Goal: Information Seeking & Learning: Learn about a topic

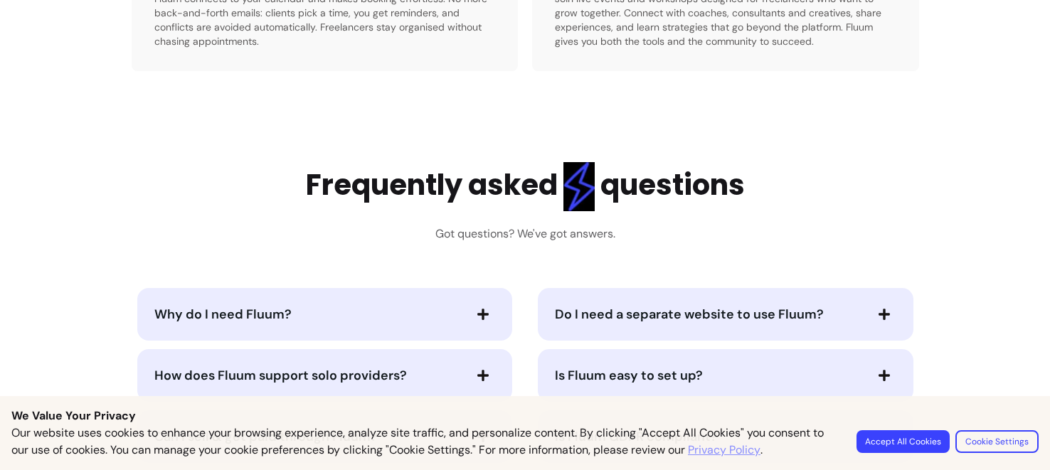
scroll to position [2701, 0]
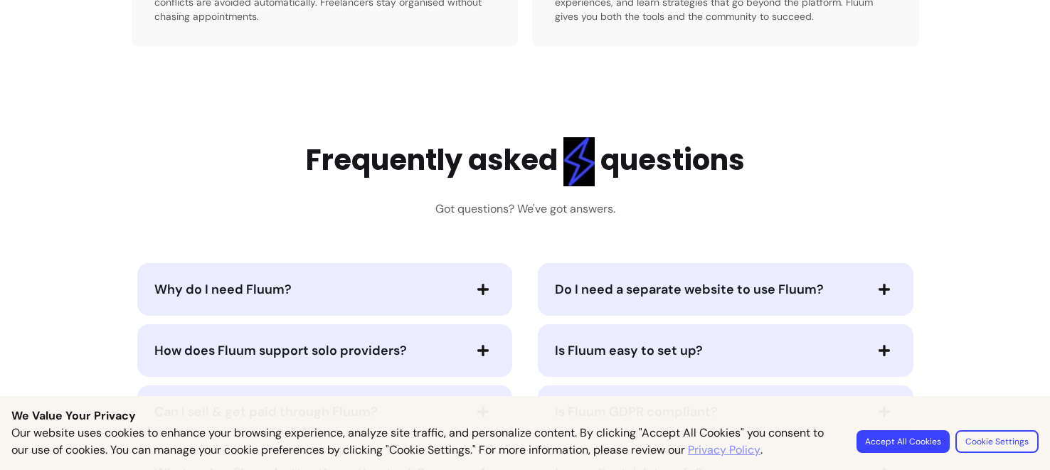
click at [591, 292] on span "Do I need a separate website to use Fluum?" at bounding box center [689, 289] width 269 height 17
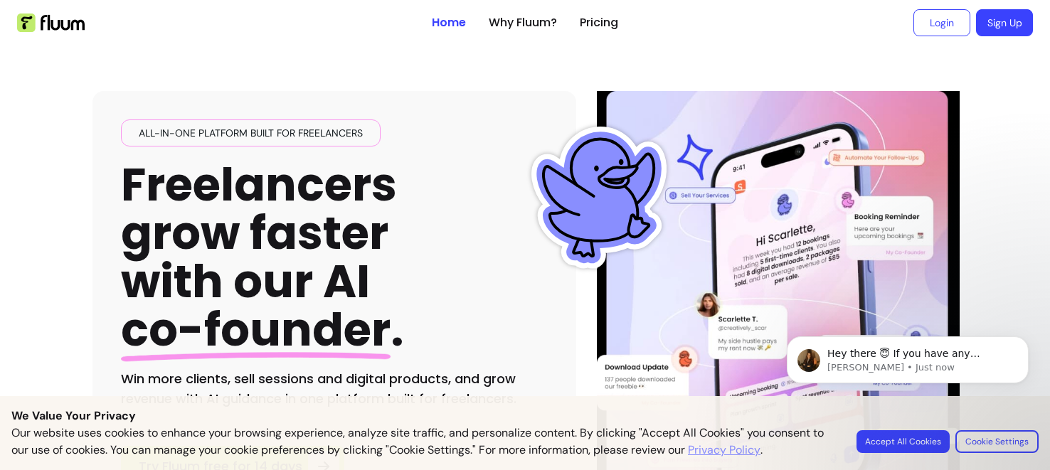
scroll to position [0, 0]
click at [613, 23] on link "Pricing" at bounding box center [599, 22] width 38 height 17
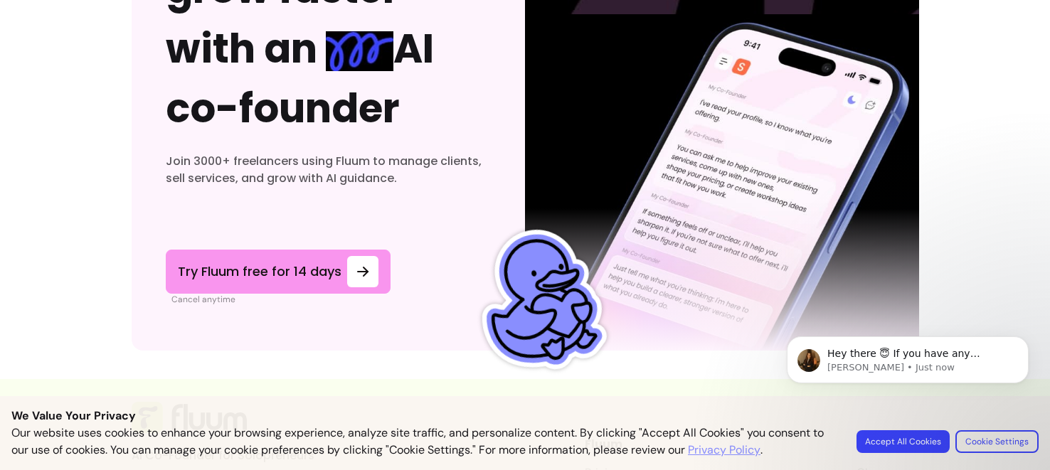
scroll to position [4667, 0]
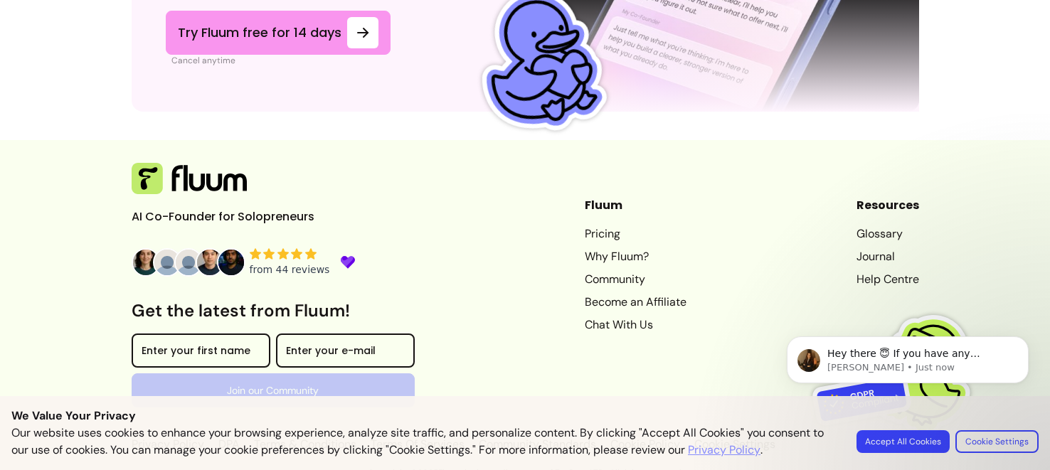
click at [625, 271] on link "Community" at bounding box center [636, 279] width 102 height 17
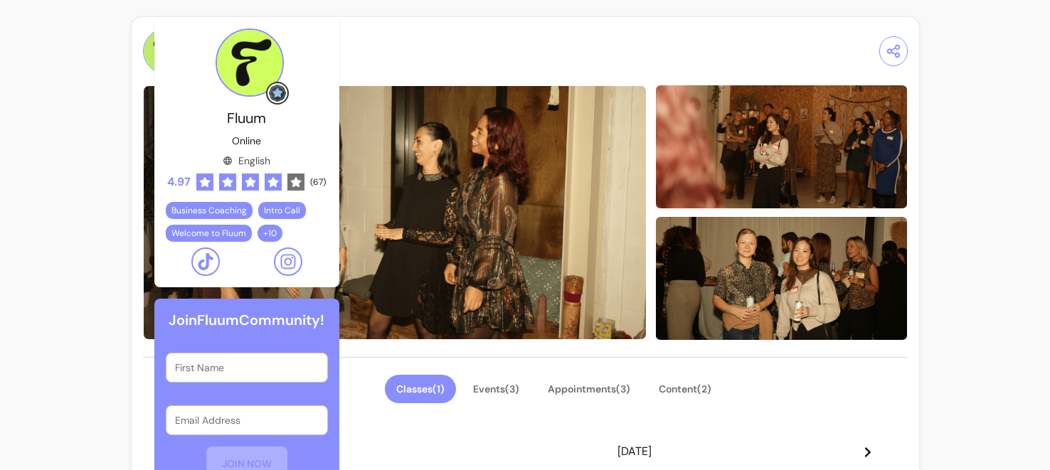
scroll to position [808, 0]
